Goal: Complete application form

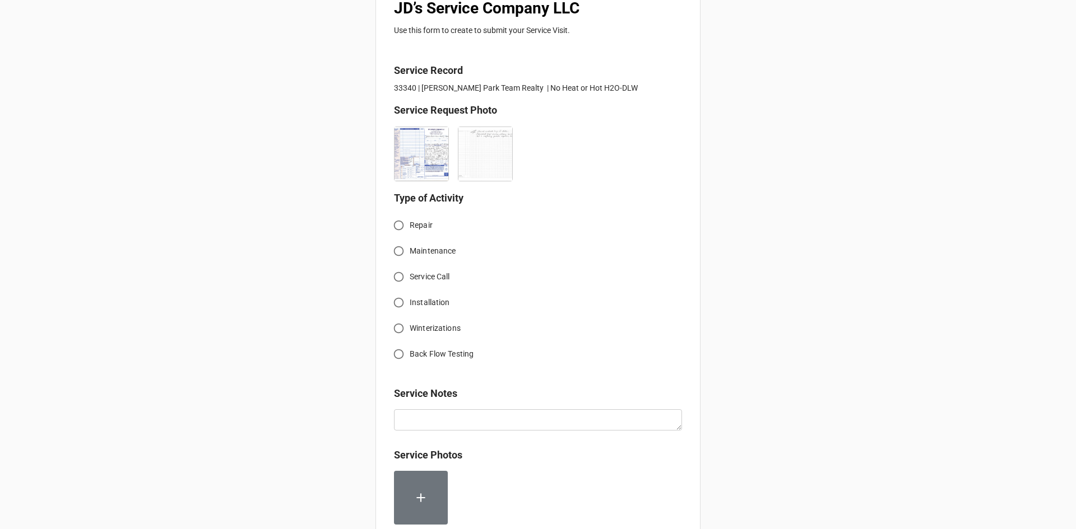
scroll to position [224, 0]
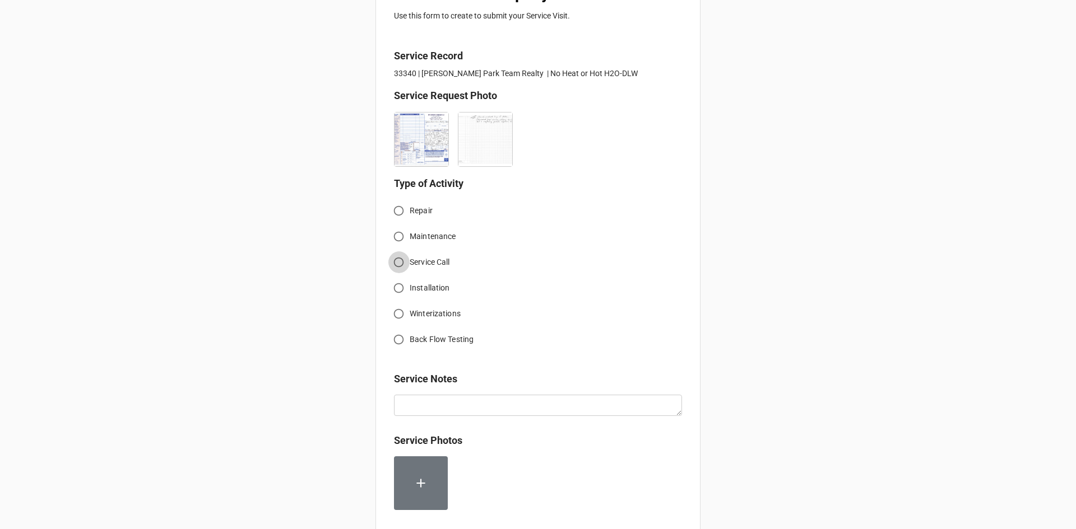
click at [396, 263] on input "Service Call" at bounding box center [399, 263] width 22 height 22
radio input "true"
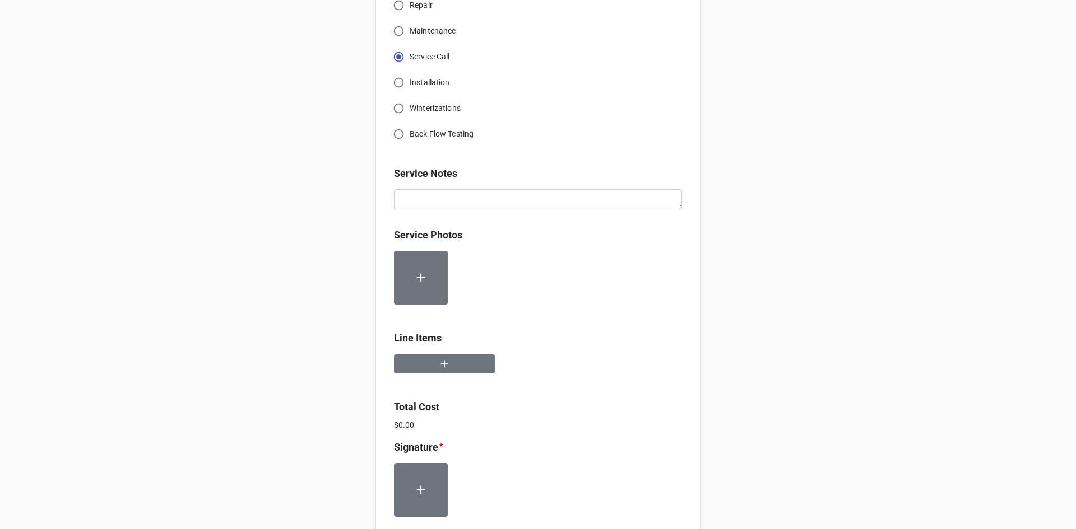
scroll to position [448, 0]
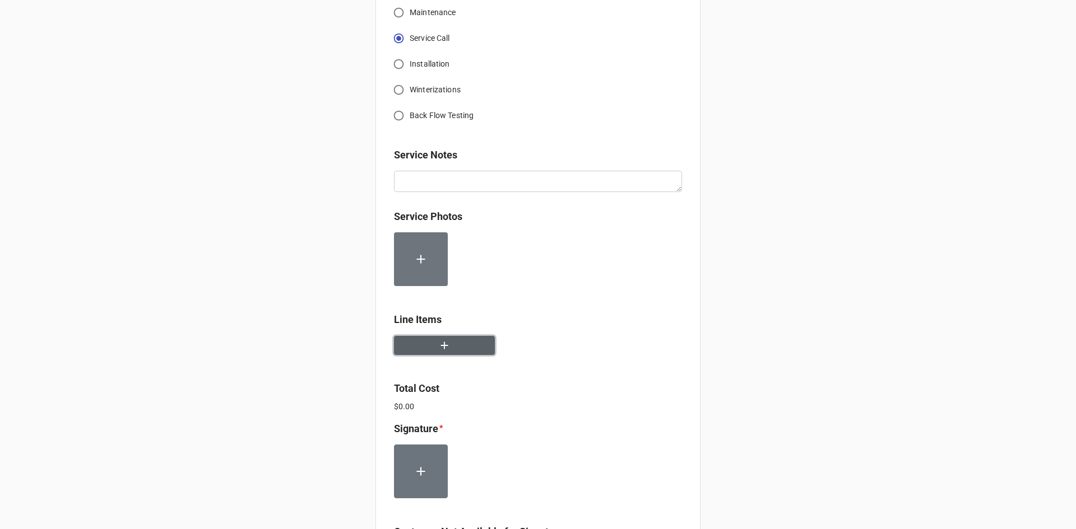
click at [463, 351] on button "button" at bounding box center [444, 346] width 101 height 20
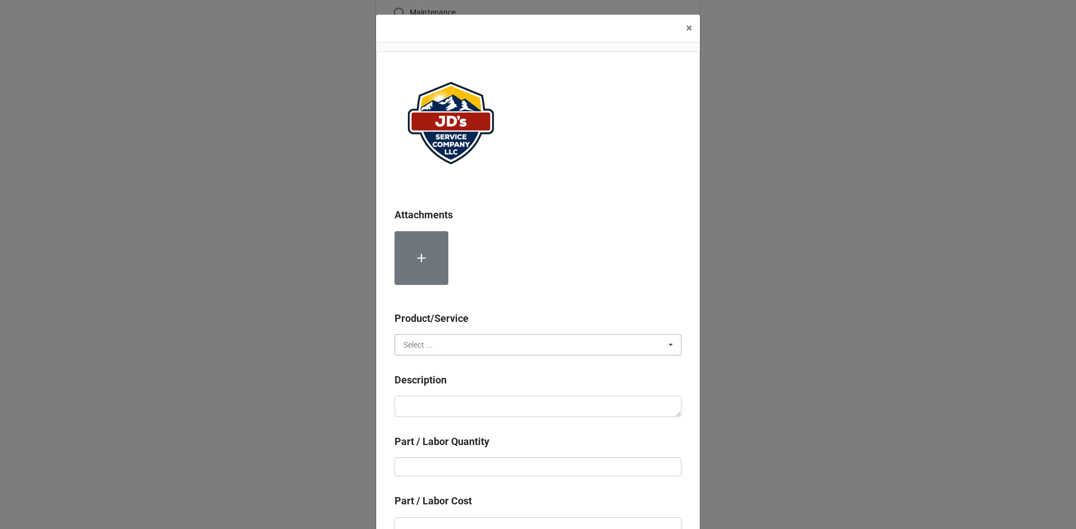
click at [474, 344] on input "text" at bounding box center [539, 345] width 286 height 20
click at [449, 366] on div "Services" at bounding box center [538, 365] width 286 height 21
click at [464, 411] on textarea at bounding box center [537, 406] width 287 height 21
paste textarea "4:00pm-5:00pm; No hot water reported, troubleshoot system. Identified Weil McLa…"
type textarea "x"
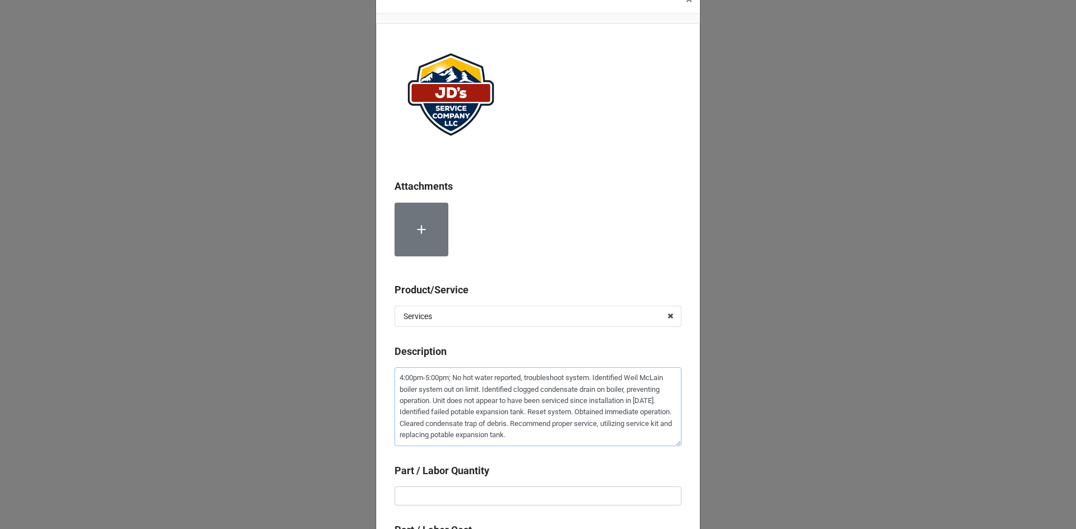
scroll to position [56, 0]
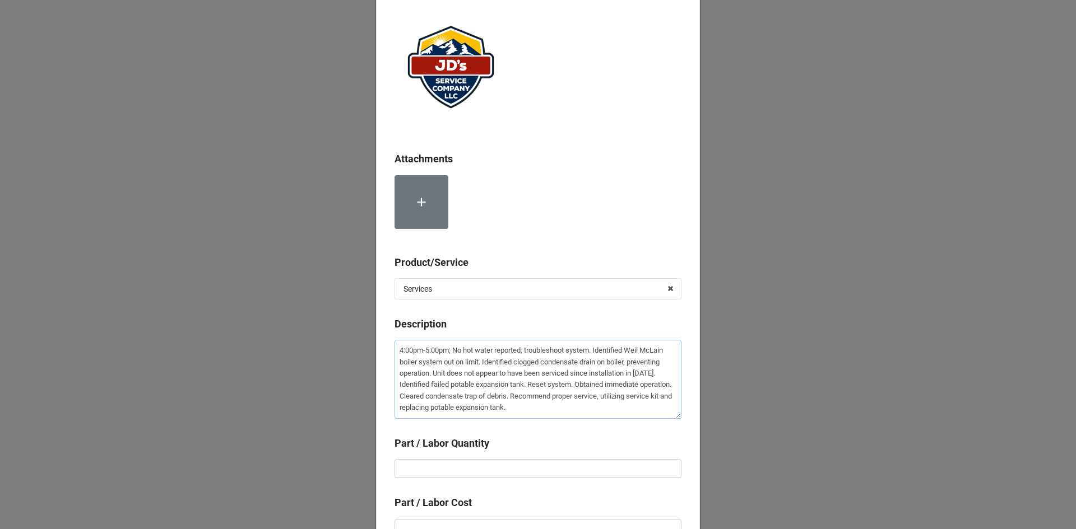
type textarea "4:00pm-5:00pm; No hot water reported, troubleshoot system. Identified Weil McLa…"
click at [569, 451] on b "Part / Labor Quantity" at bounding box center [537, 446] width 287 height 20
click at [572, 464] on input "text" at bounding box center [537, 468] width 287 height 19
type textarea "x"
type input "1"
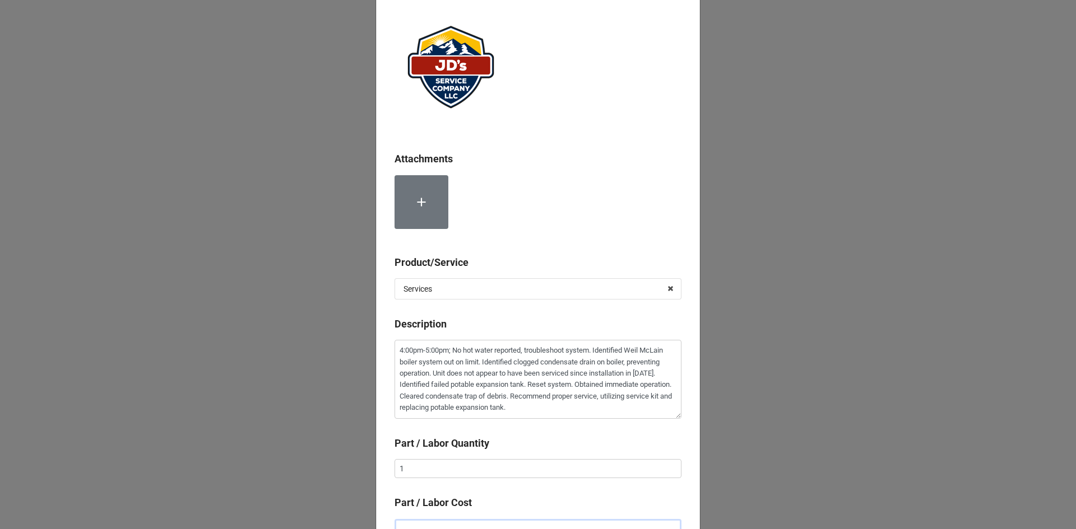
scroll to position [65, 0]
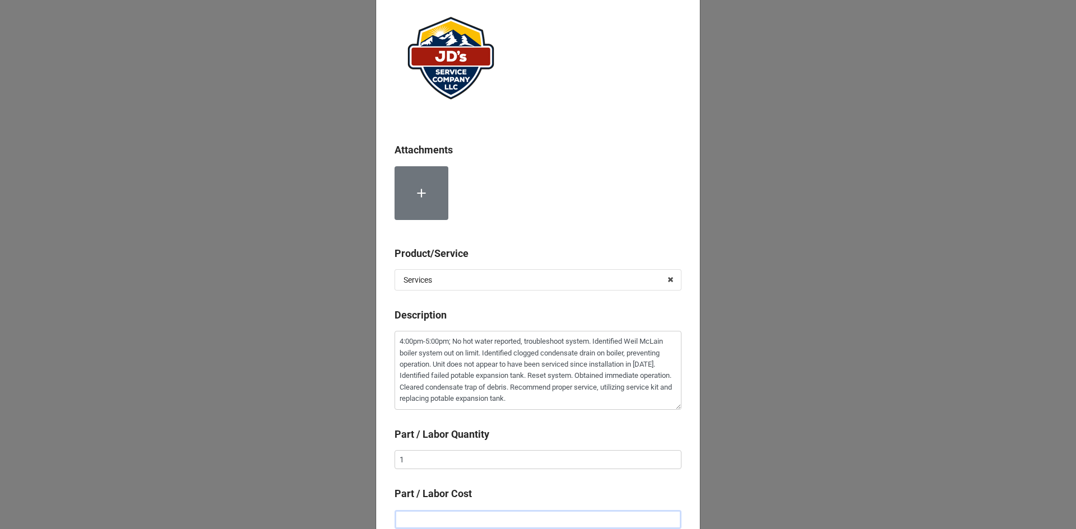
type textarea "x"
type input "$2.00"
type textarea "x"
type input "$22.00"
type textarea "x"
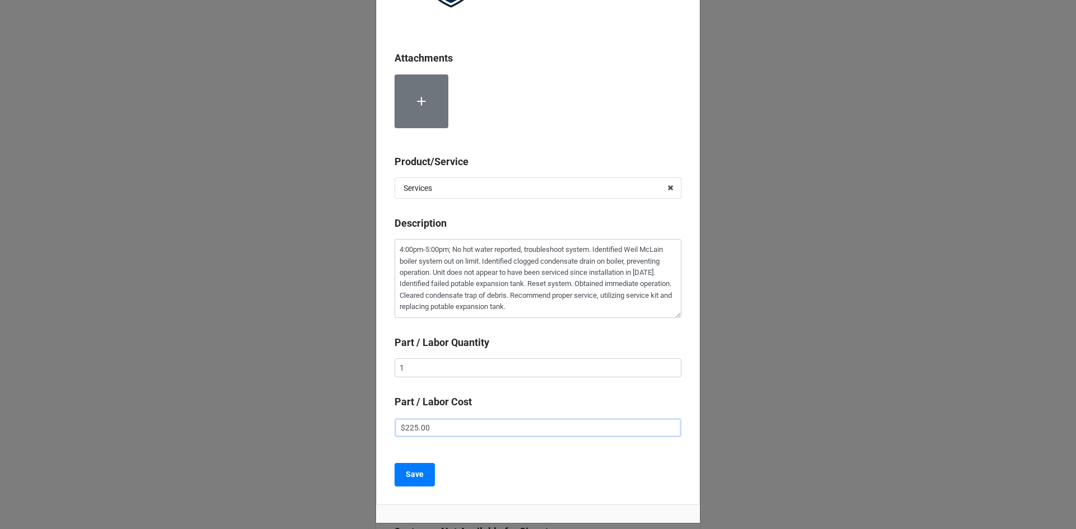
scroll to position [177, 0]
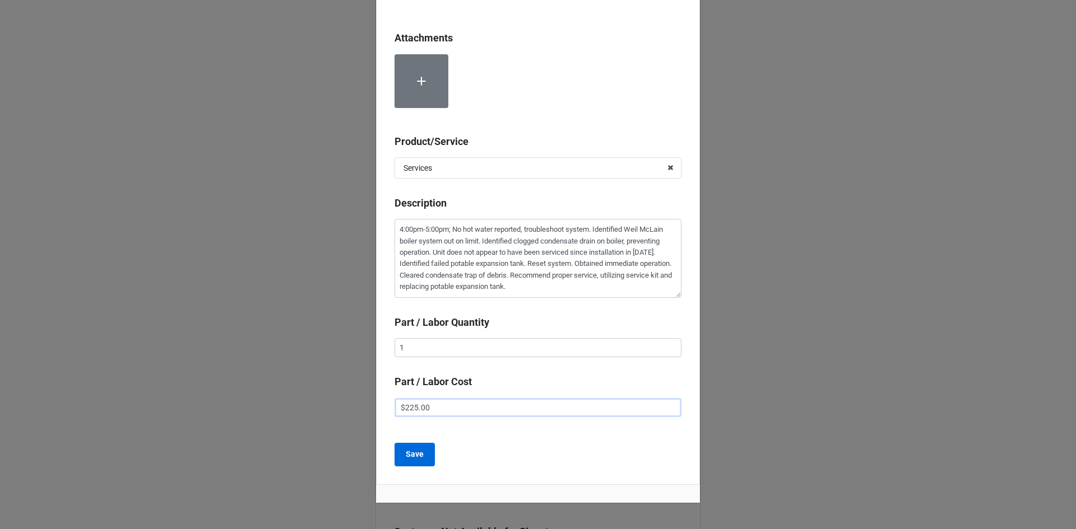
type input "$225.00"
click at [418, 457] on b "Save" at bounding box center [415, 455] width 18 height 12
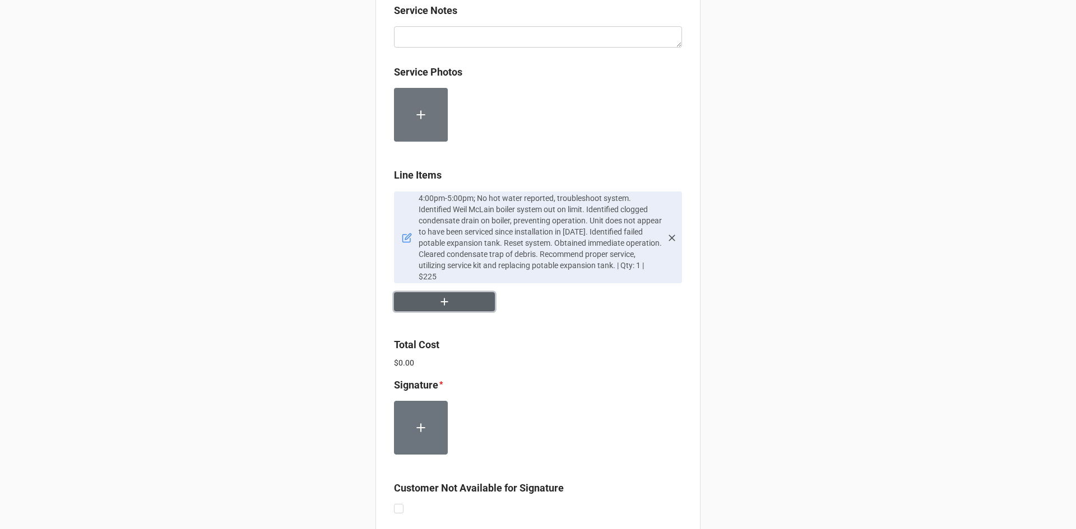
scroll to position [667, 0]
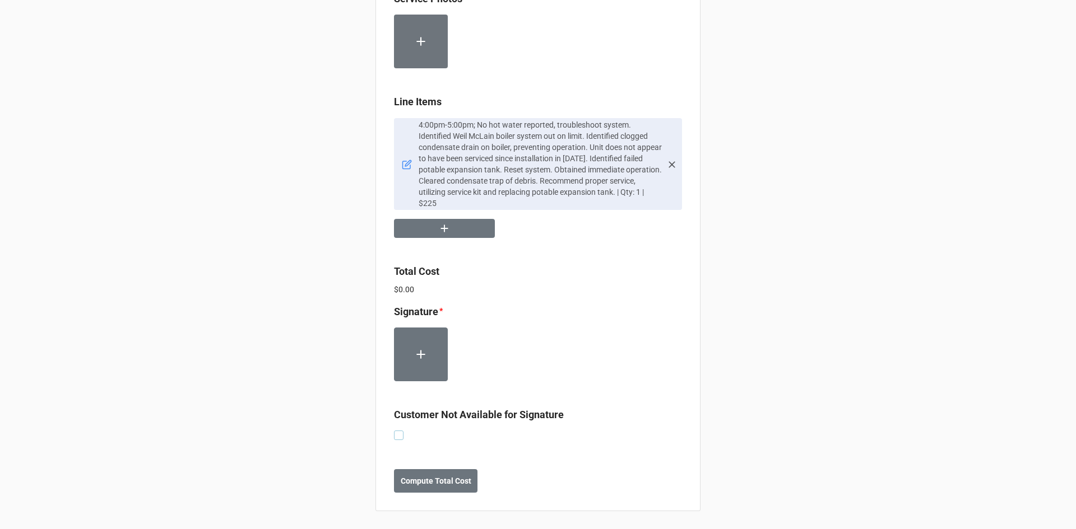
click at [398, 431] on label at bounding box center [399, 431] width 10 height 0
checkbox input "true"
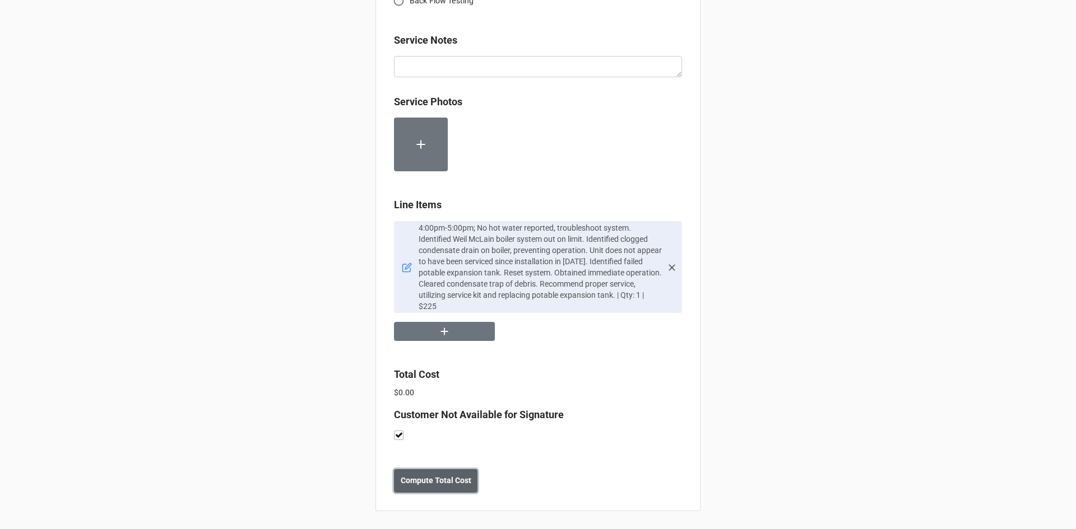
click at [426, 482] on b "Compute Total Cost" at bounding box center [436, 481] width 71 height 12
click at [410, 482] on b "Save" at bounding box center [414, 481] width 18 height 12
